Goal: Task Accomplishment & Management: Manage account settings

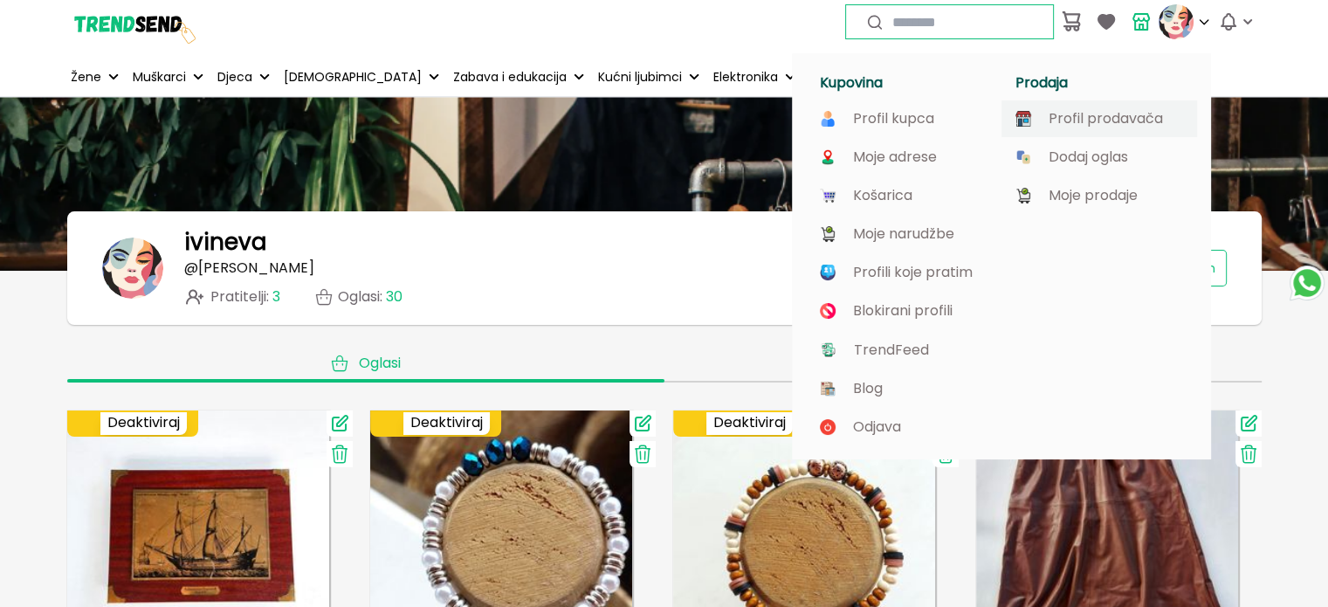
click at [1128, 120] on p "Profil prodavača" at bounding box center [1106, 119] width 114 height 16
click at [1108, 202] on p "Moje prodaje" at bounding box center [1093, 196] width 89 height 16
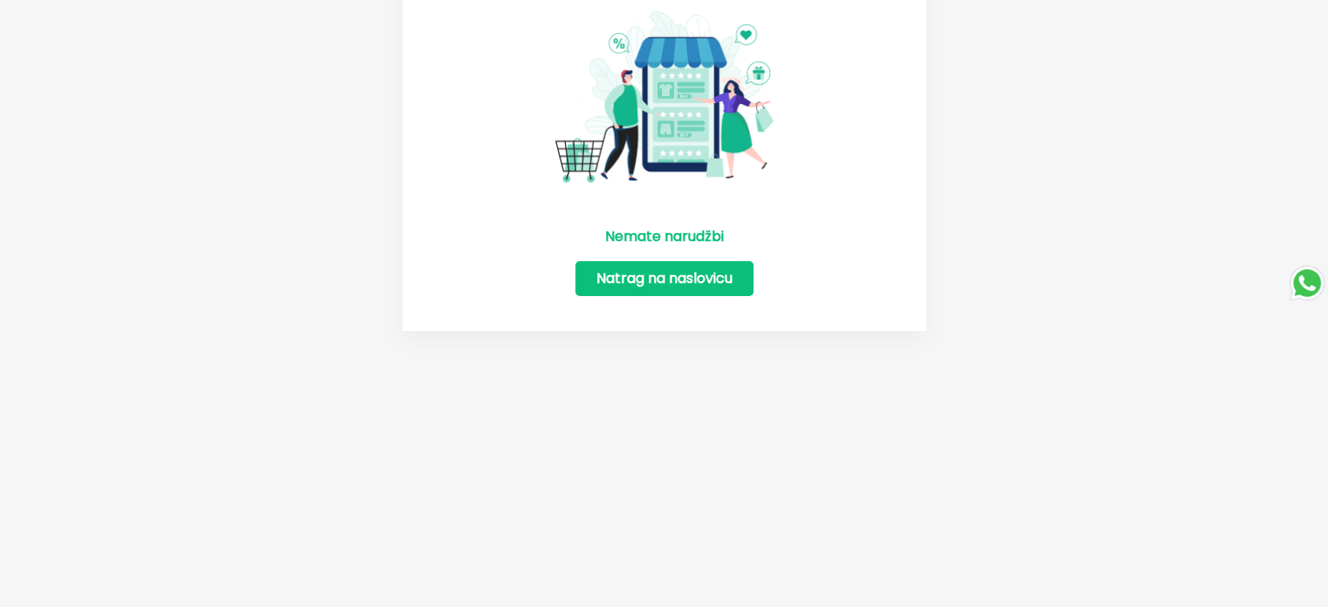
scroll to position [262, 0]
